Goal: Task Accomplishment & Management: Manage account settings

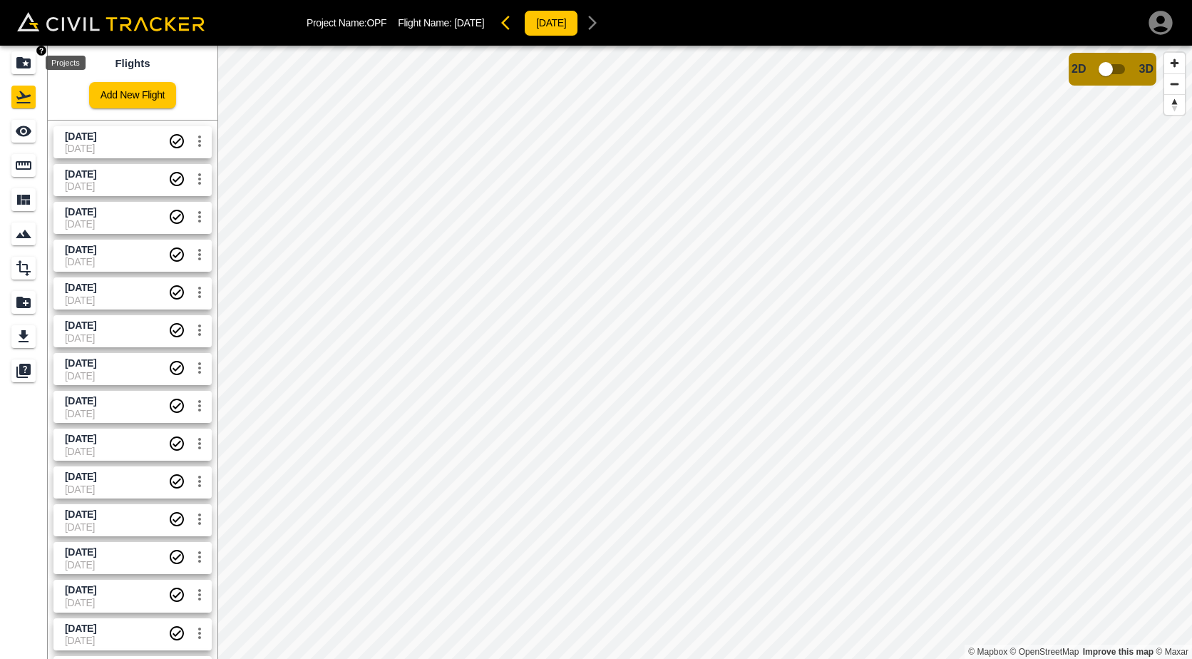
click at [29, 67] on icon "Projects" at bounding box center [23, 62] width 14 height 11
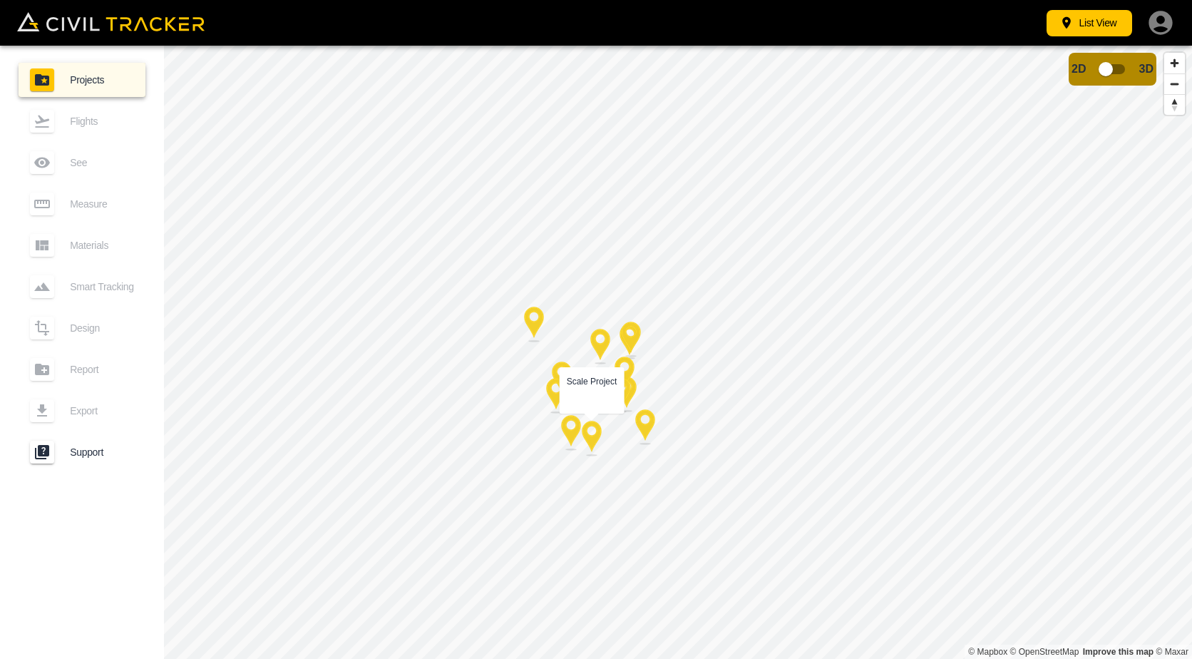
click at [597, 448] on div at bounding box center [592, 439] width 36 height 36
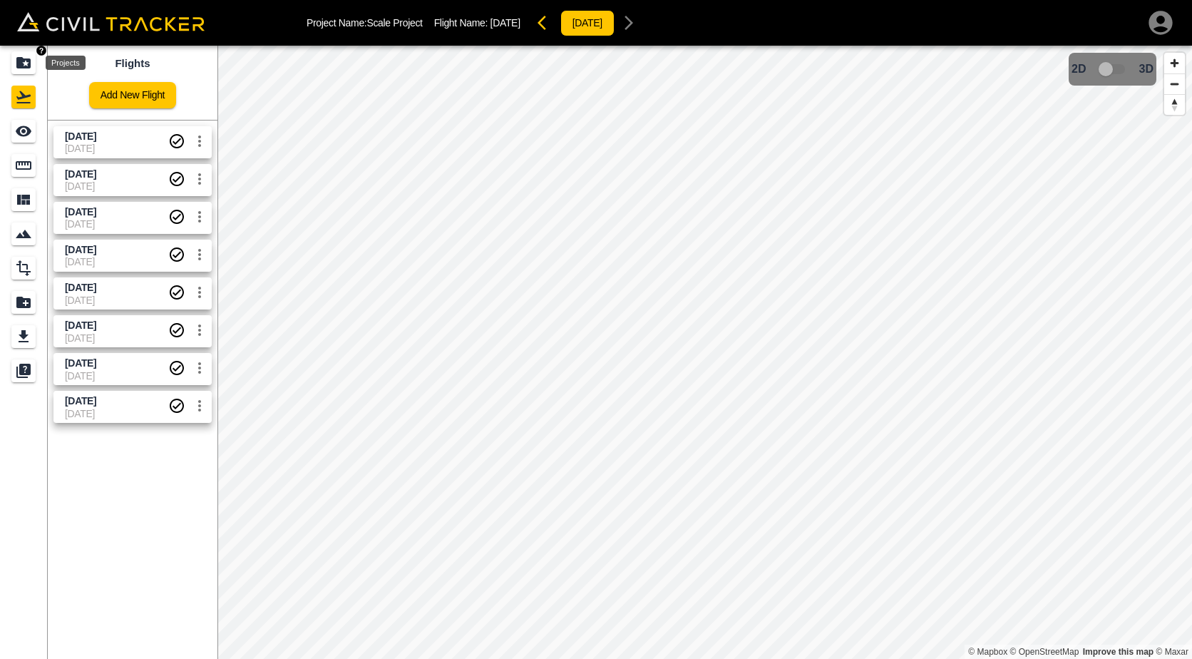
click at [33, 68] on div "Projects" at bounding box center [23, 62] width 24 height 23
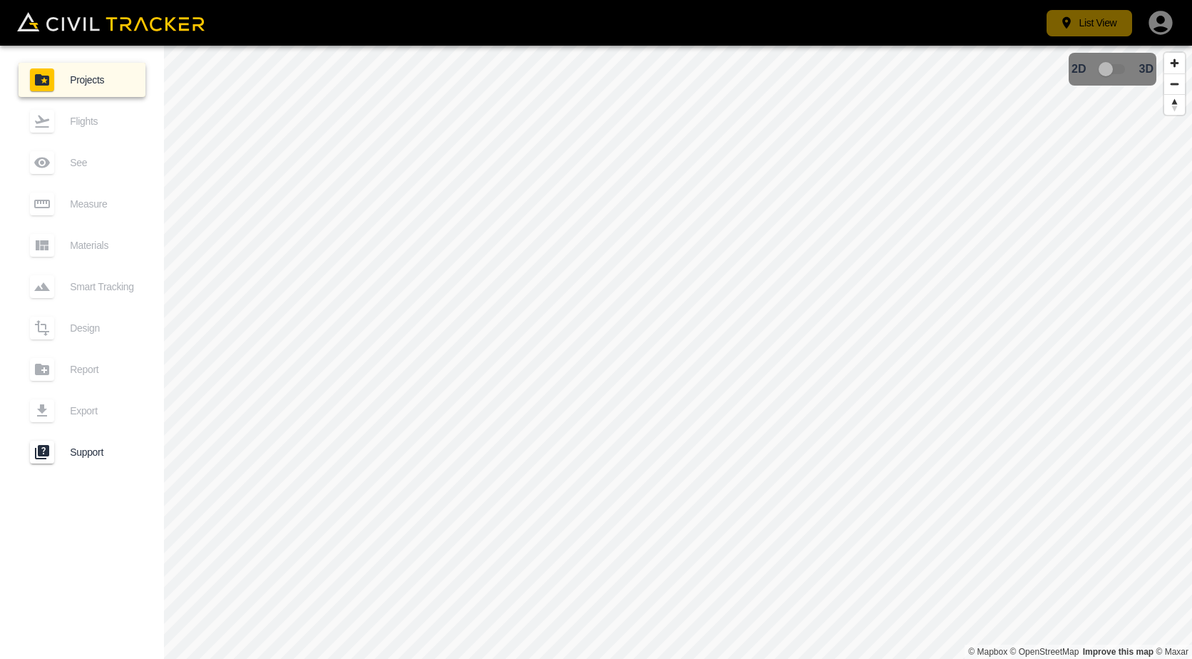
click at [1081, 35] on button "List View" at bounding box center [1089, 23] width 86 height 26
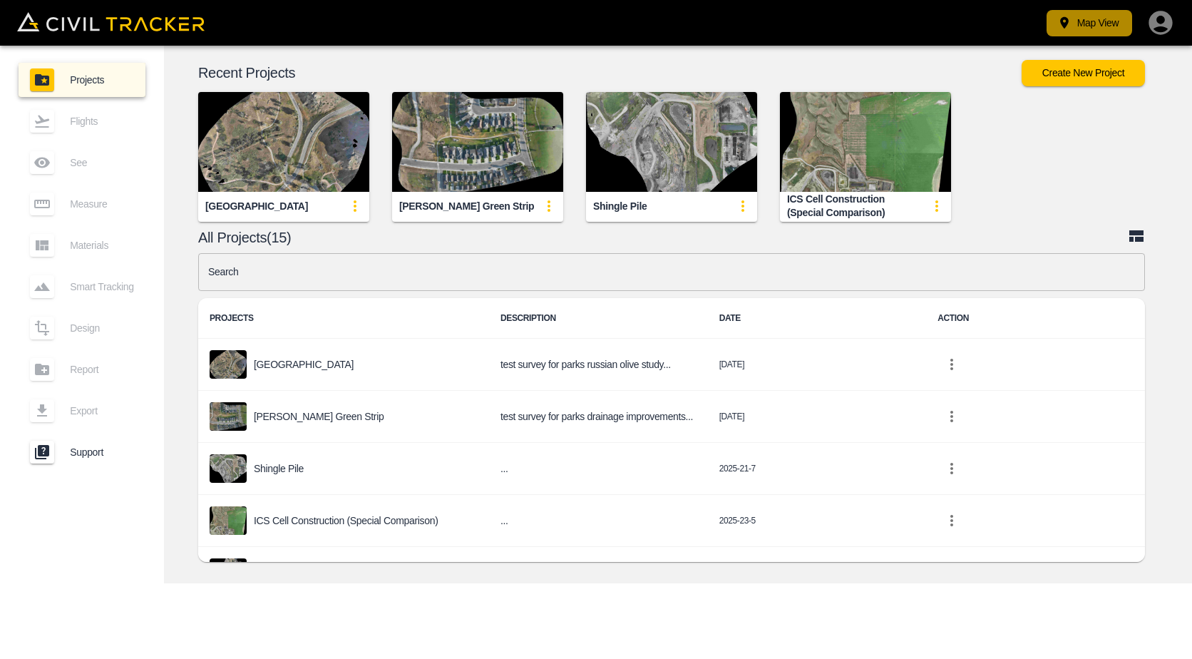
click at [1096, 17] on button "Map View" at bounding box center [1089, 23] width 86 height 26
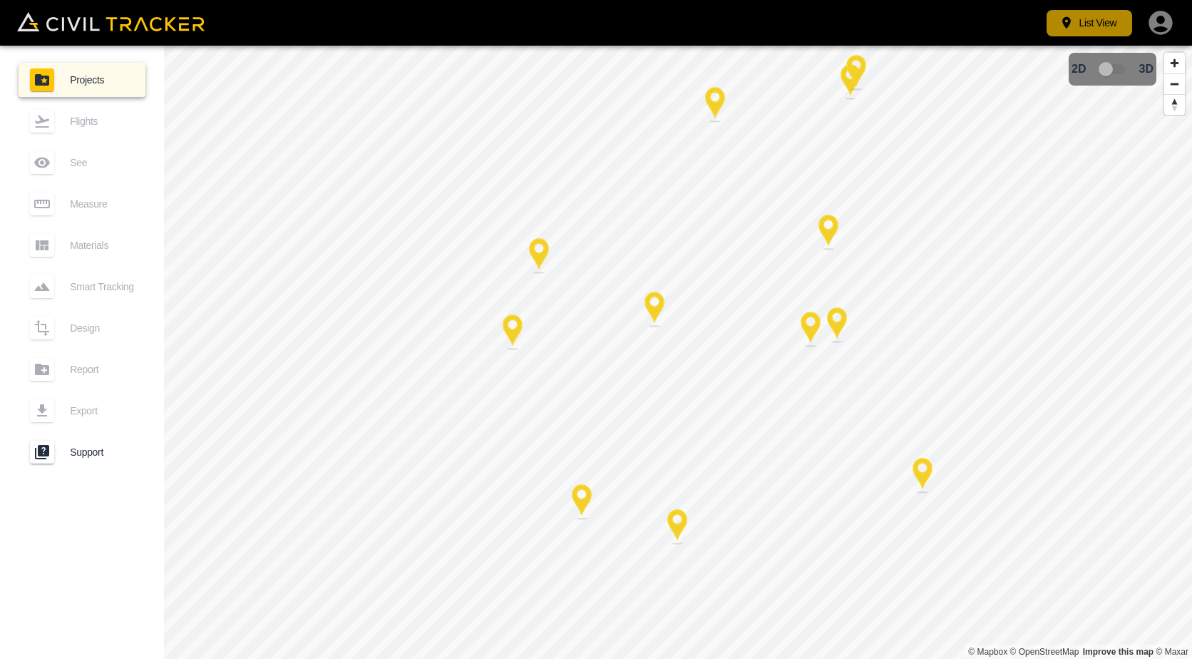
click at [1080, 32] on button "List View" at bounding box center [1089, 23] width 86 height 26
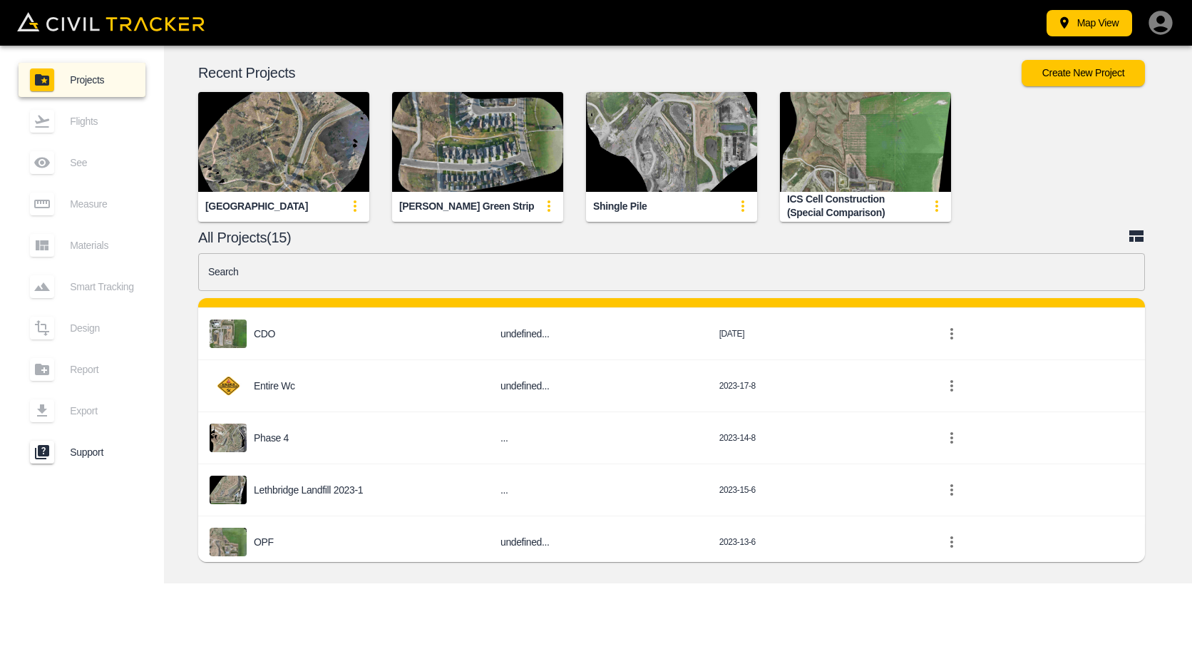
scroll to position [557, 0]
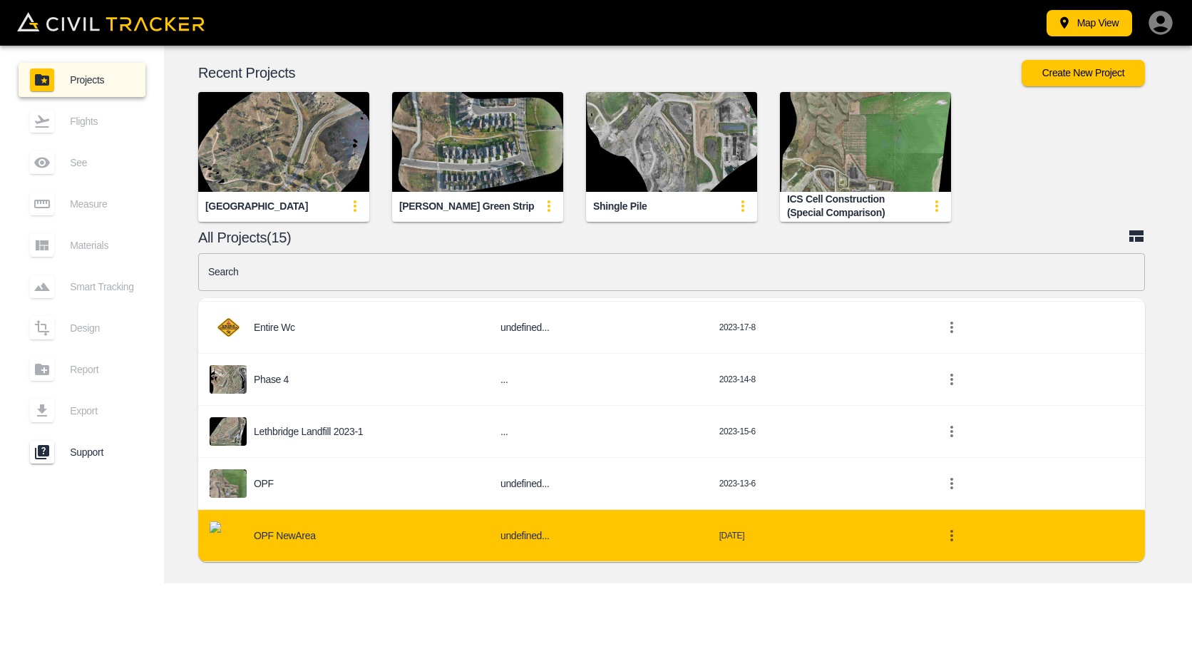
click at [949, 529] on icon "project-list-table" at bounding box center [951, 535] width 17 height 17
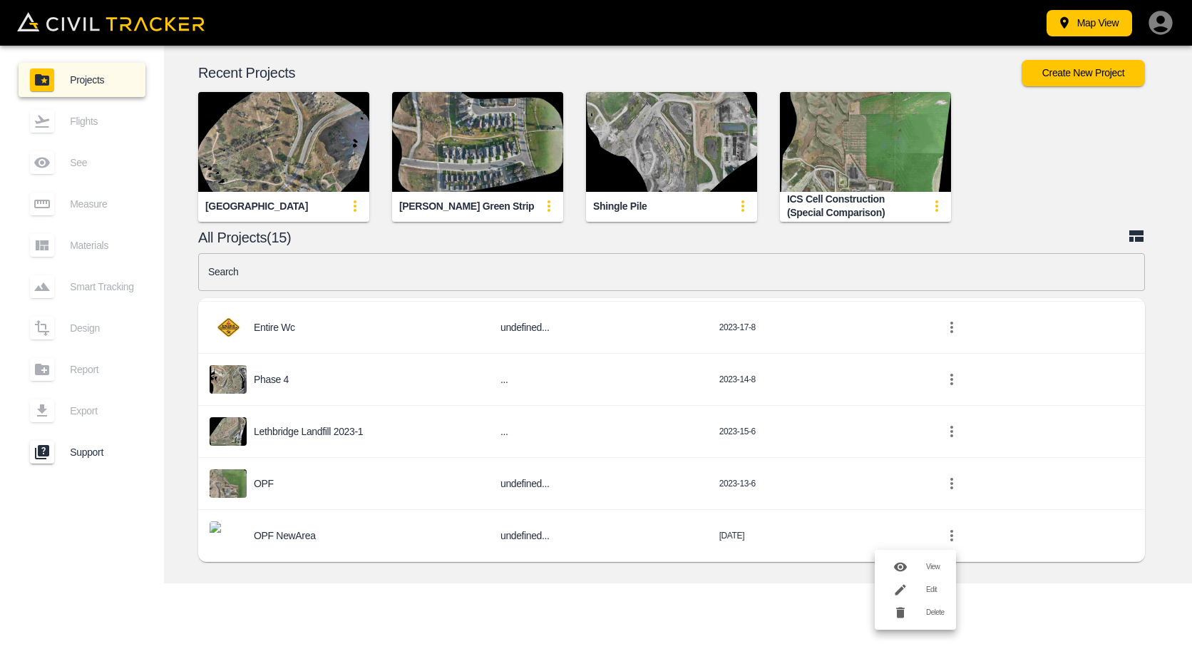
click at [934, 610] on h6 "Delete" at bounding box center [935, 612] width 19 height 9
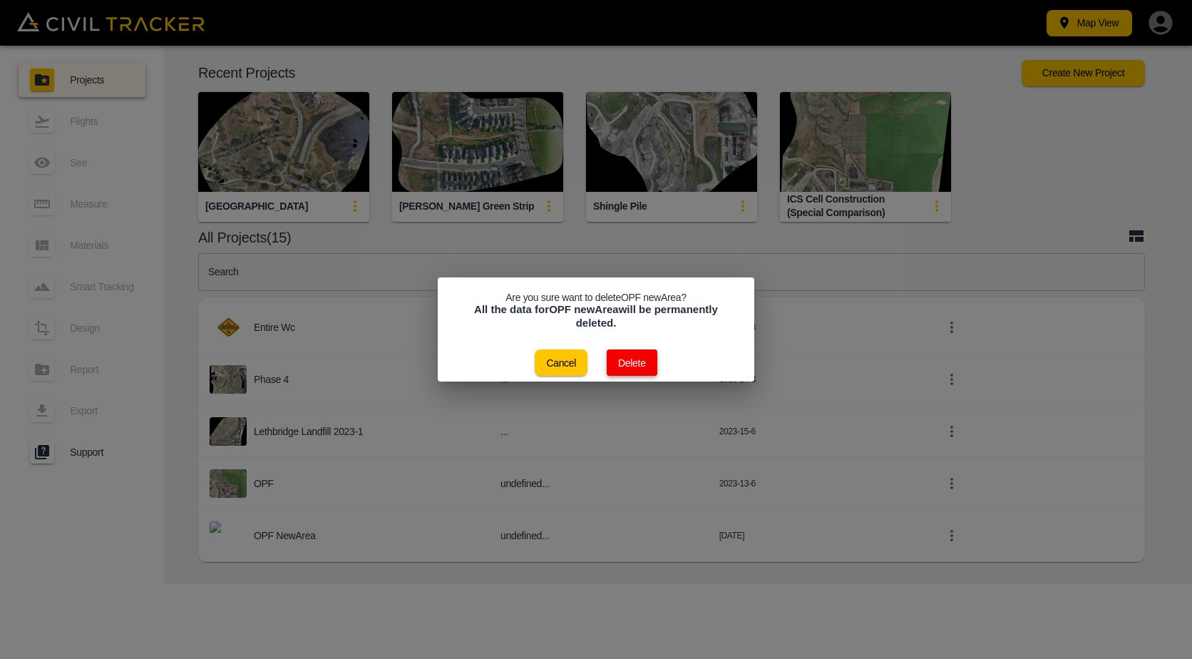
click at [642, 354] on button "Delete" at bounding box center [632, 362] width 51 height 26
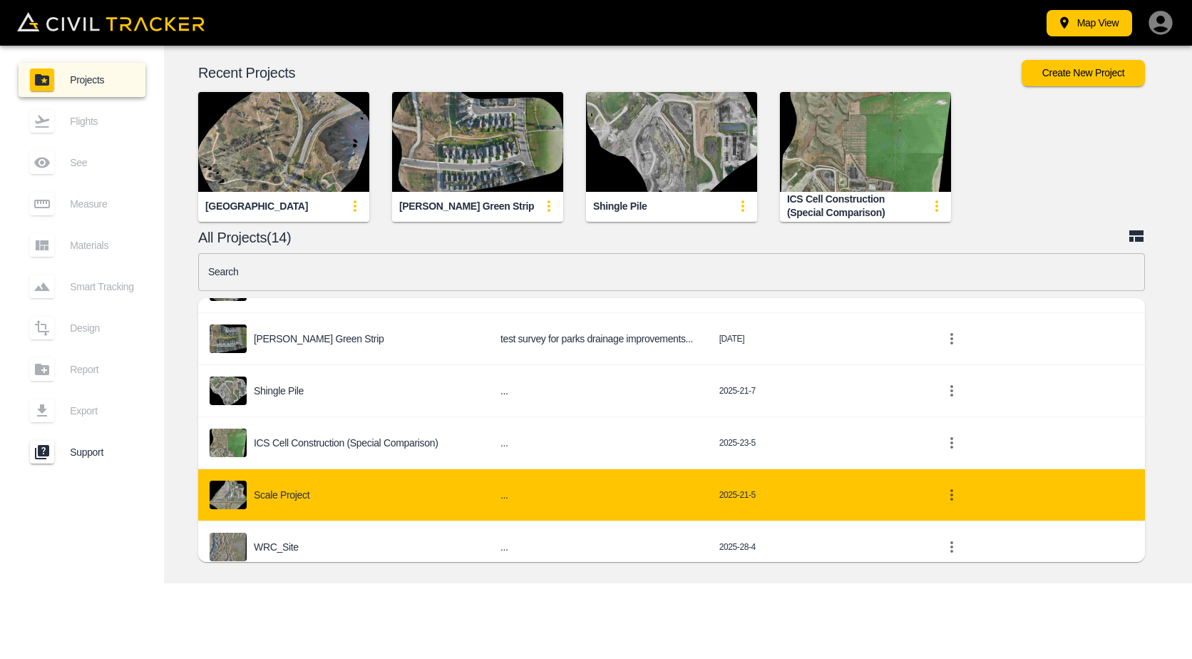
scroll to position [6, 0]
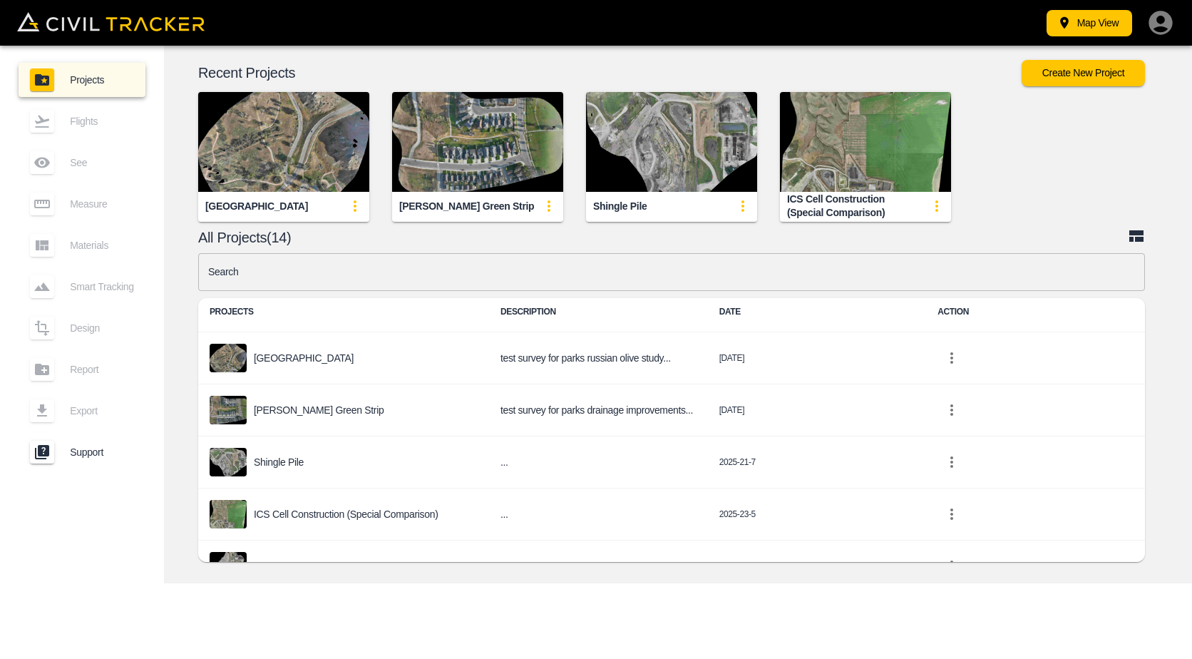
click at [1133, 237] on icon at bounding box center [1136, 235] width 14 height 11
click at [1138, 234] on icon at bounding box center [1136, 235] width 14 height 11
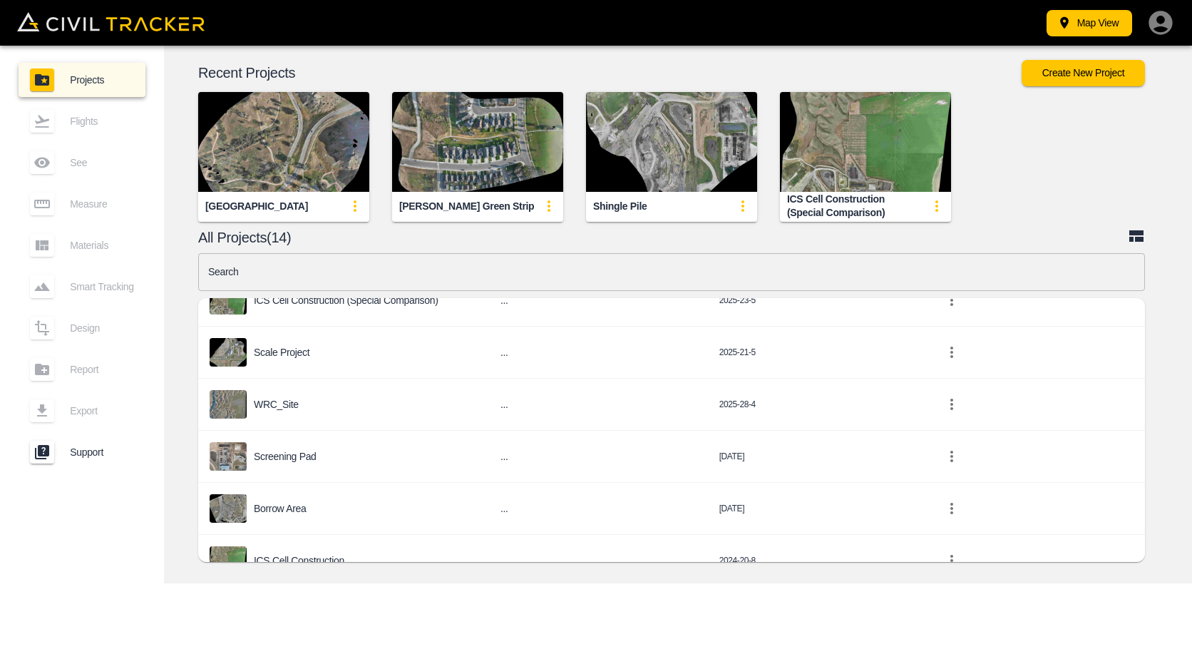
scroll to position [505, 0]
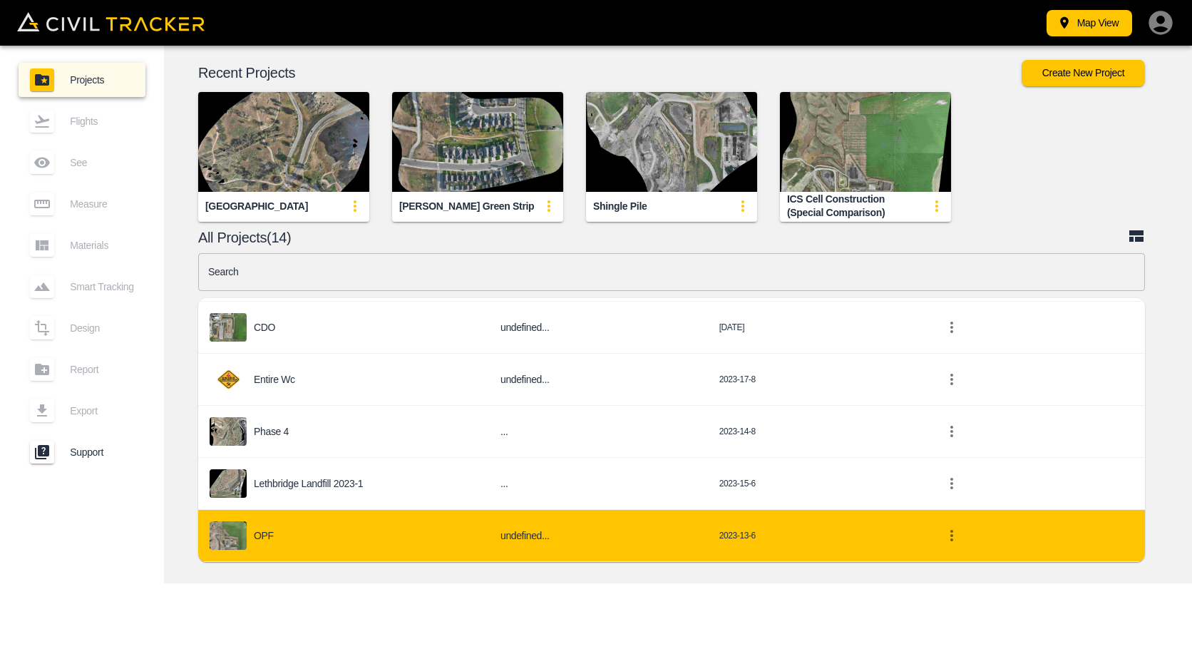
click at [339, 533] on div "OPF" at bounding box center [344, 535] width 268 height 29
